Goal: Task Accomplishment & Management: Use online tool/utility

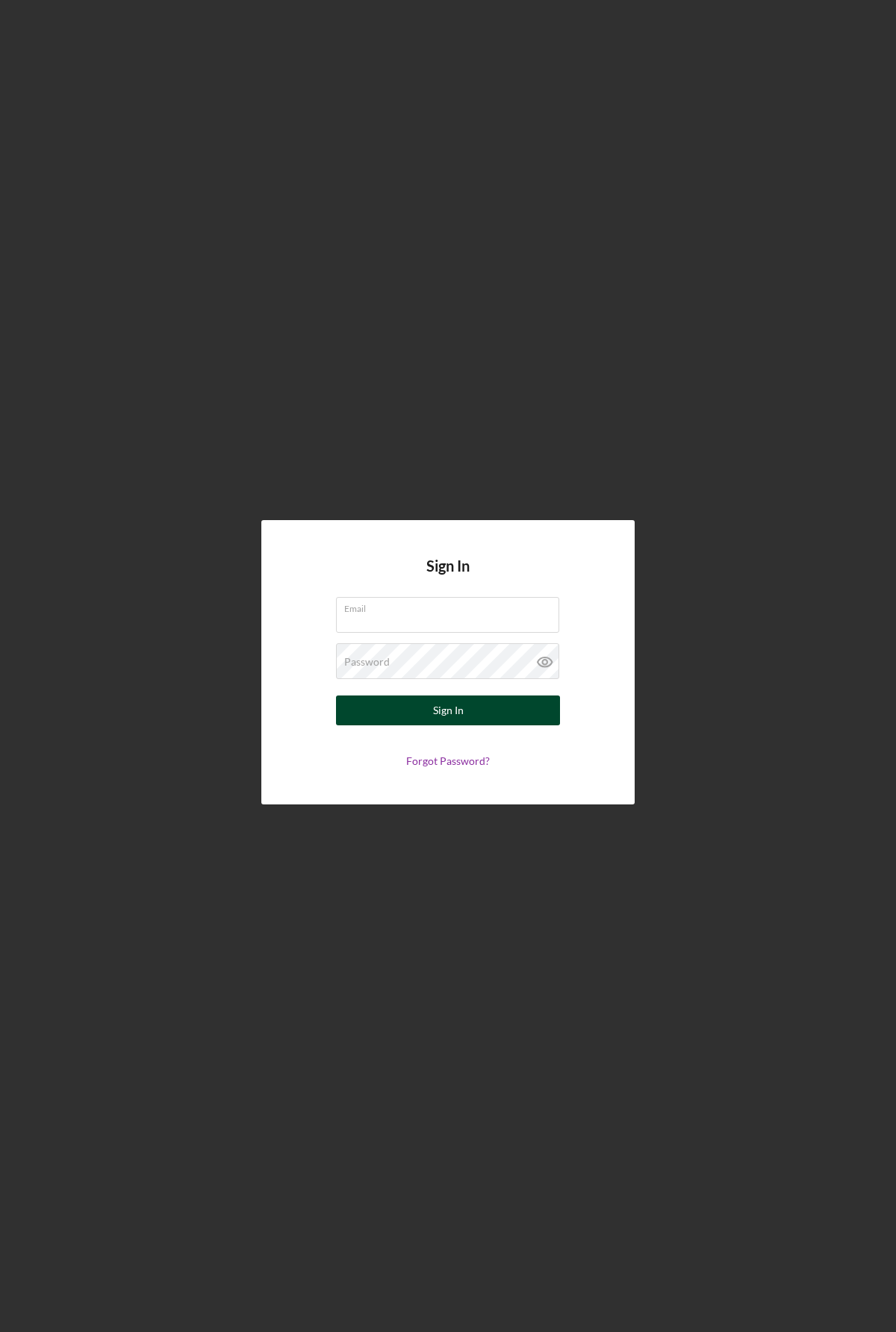
type input "[EMAIL_ADDRESS][DOMAIN_NAME]"
click at [468, 704] on button "Sign In" at bounding box center [447, 710] width 224 height 30
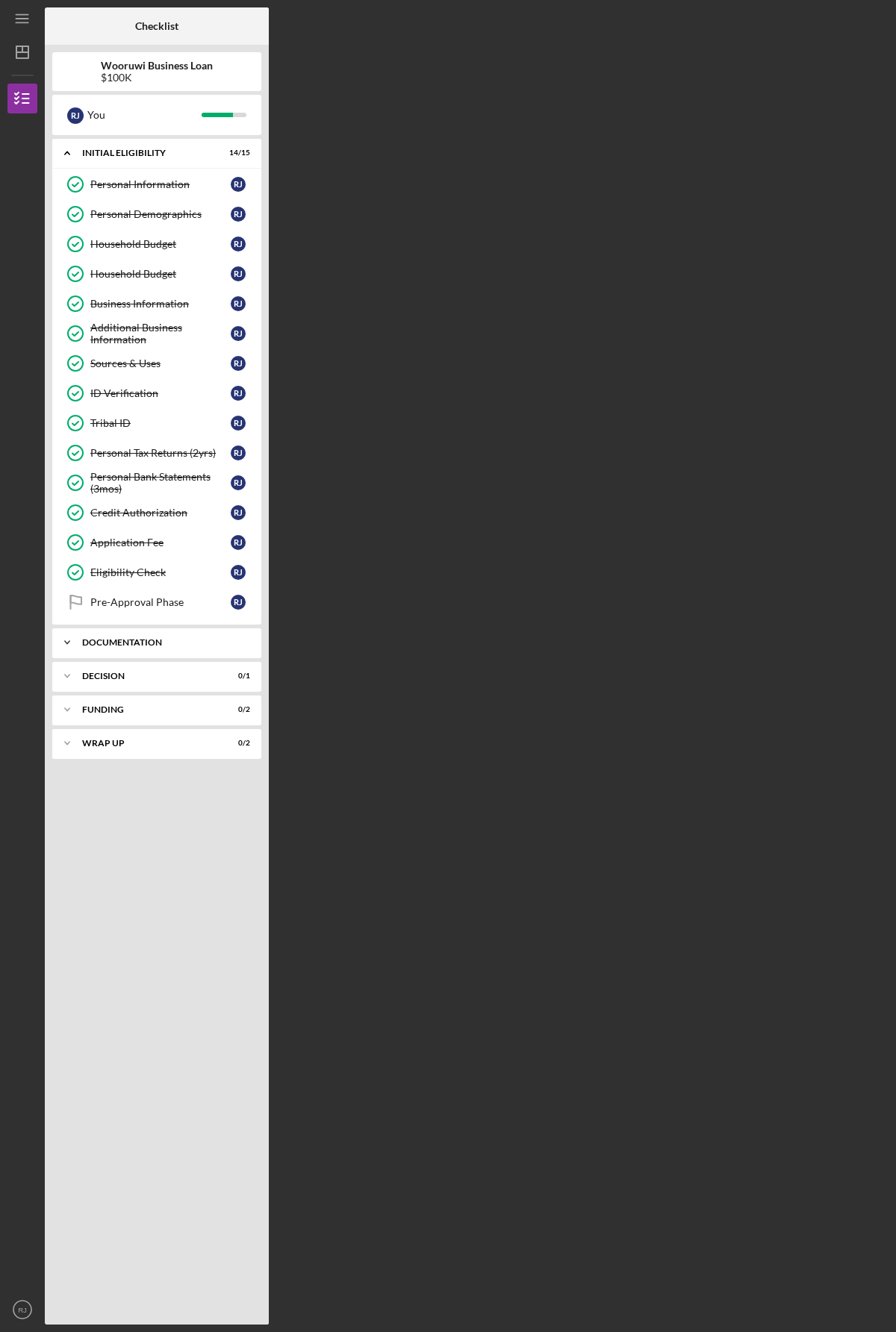
click at [143, 642] on div "Documentation" at bounding box center [162, 642] width 160 height 9
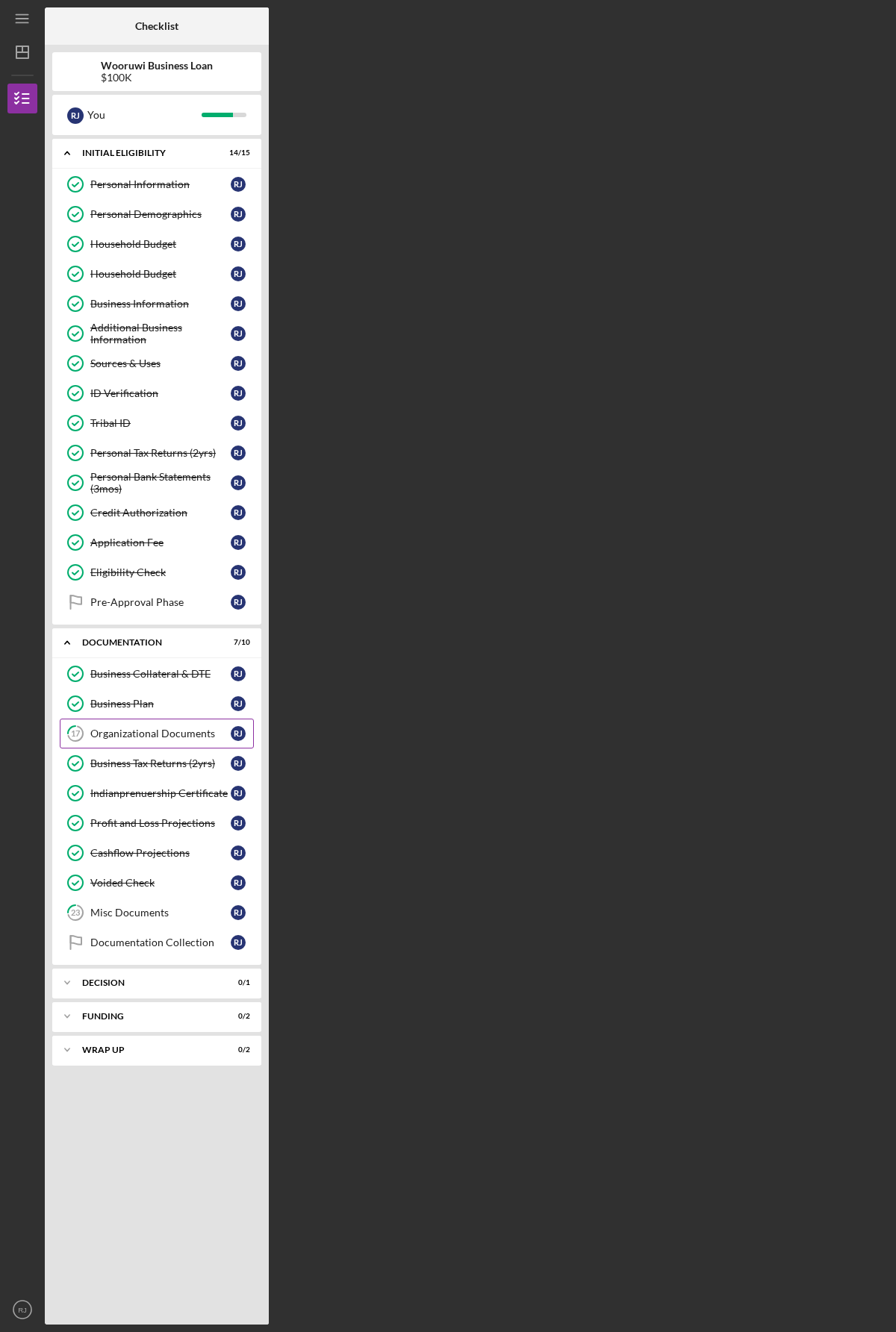
click at [159, 731] on div "Organizational Documents" at bounding box center [160, 733] width 140 height 12
